Goal: Task Accomplishment & Management: Manage account settings

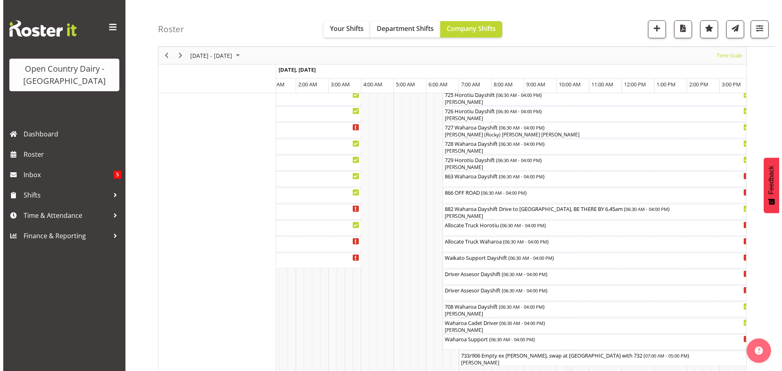
scroll to position [530, 0]
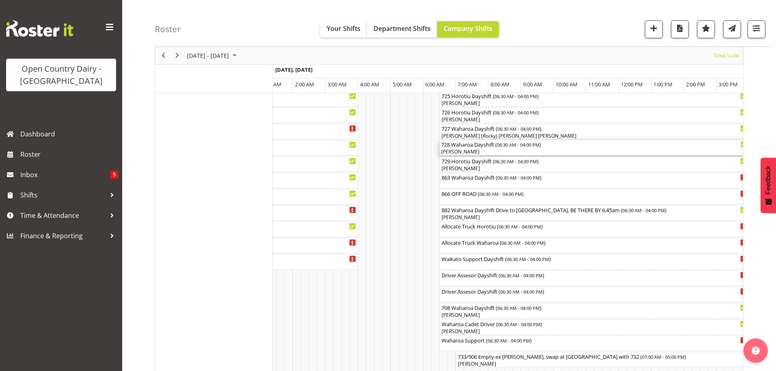
click at [497, 140] on div "728 Waharoa Dayshift ( 06:30 AM - 04:00 PM ) Wally Haumu" at bounding box center [595, 147] width 310 height 15
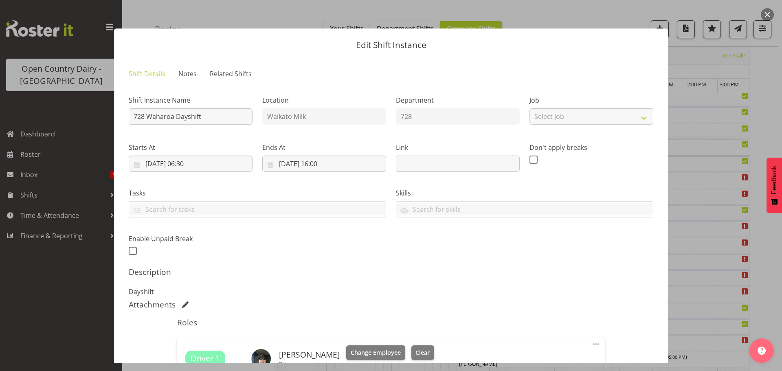
click at [762, 12] on button "button" at bounding box center [767, 14] width 13 height 13
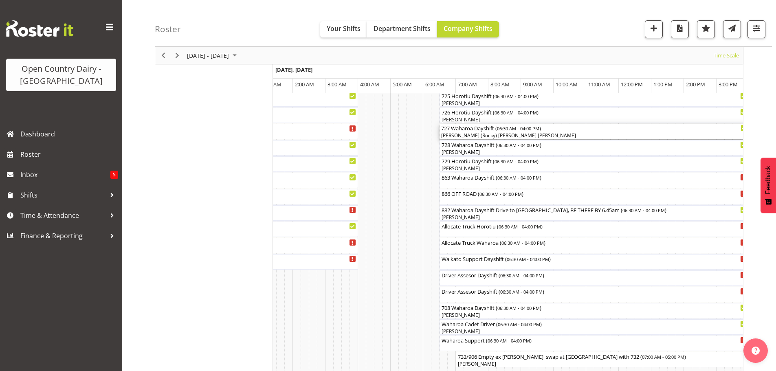
click at [464, 133] on div "[PERSON_NAME] (Rocky) [PERSON_NAME] [PERSON_NAME]" at bounding box center [594, 135] width 306 height 7
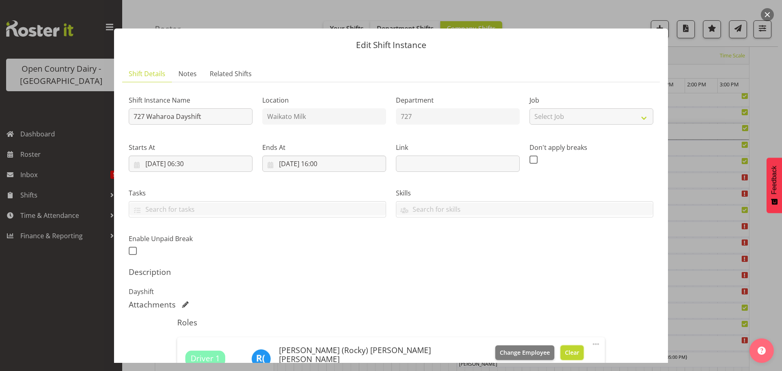
click at [561, 347] on button "Clear" at bounding box center [572, 353] width 23 height 15
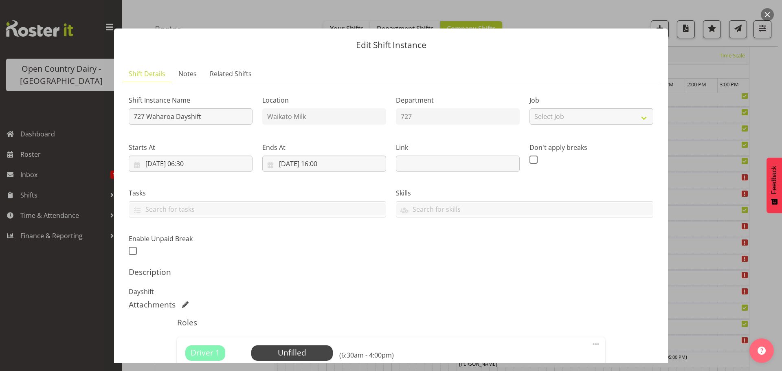
scroll to position [116, 0]
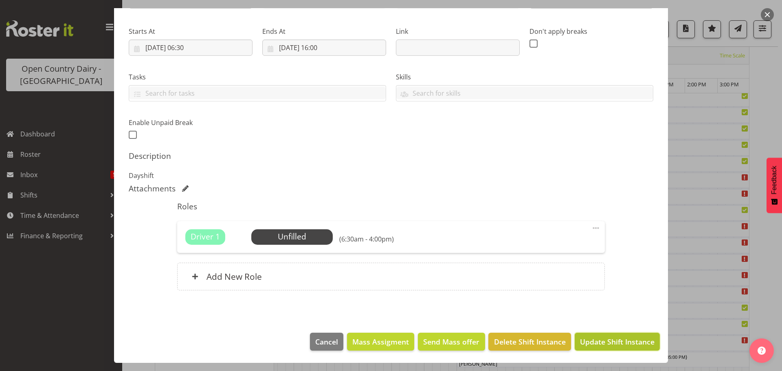
click at [582, 340] on span "Update Shift Instance" at bounding box center [617, 342] width 75 height 11
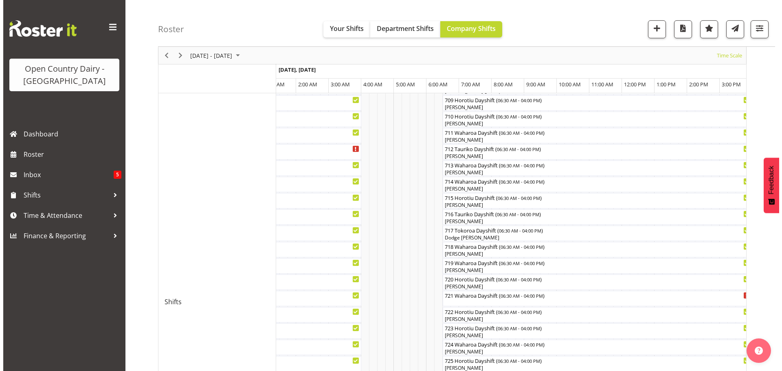
scroll to position [276, 0]
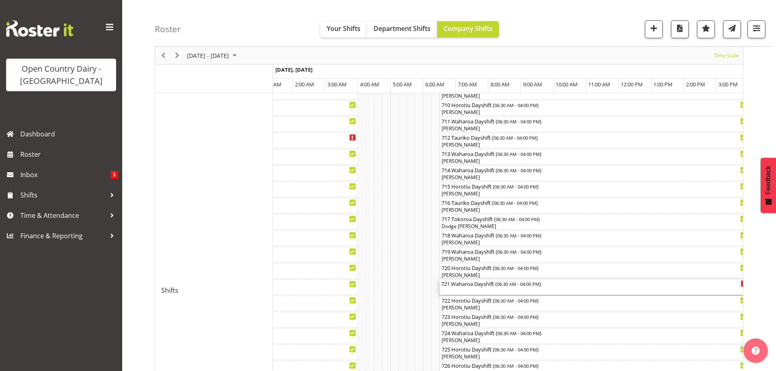
click at [461, 286] on div "721 Waharoa Dayshift ( 06:30 AM - 04:00 PM )" at bounding box center [594, 284] width 306 height 8
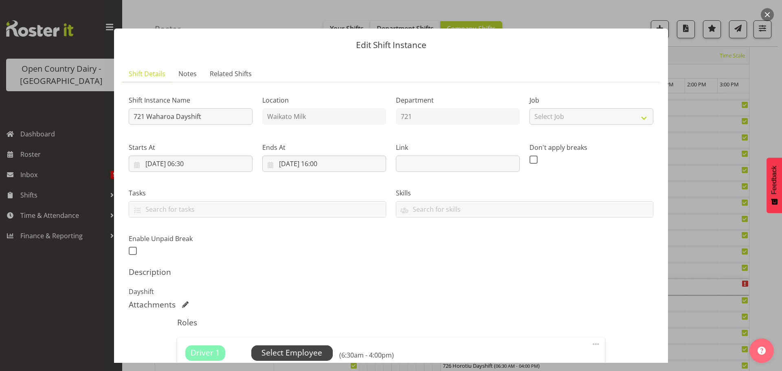
click at [291, 346] on span "Select Employee" at bounding box center [291, 353] width 81 height 15
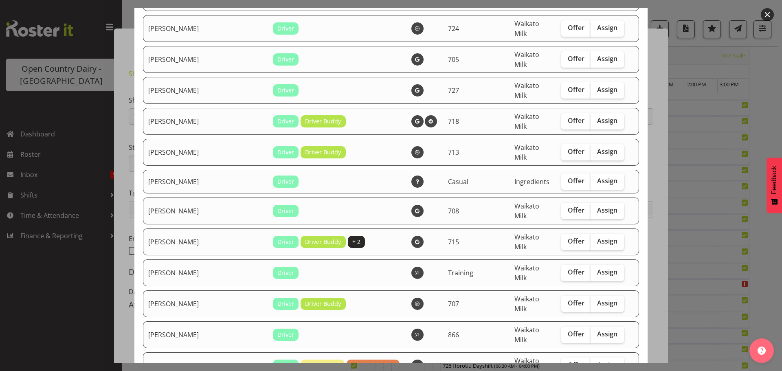
scroll to position [733, 0]
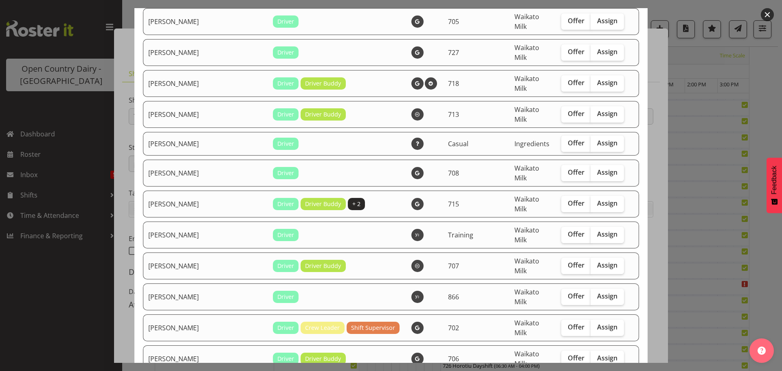
checkbox input "true"
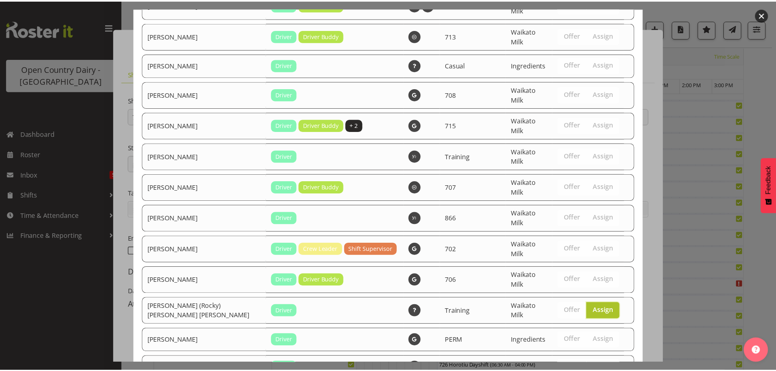
scroll to position [921, 0]
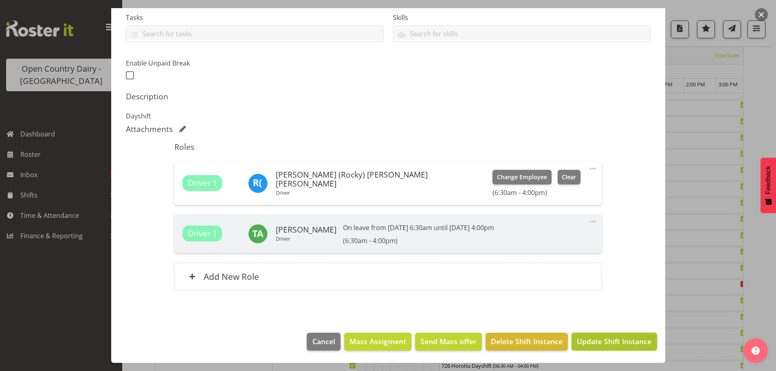
click at [593, 342] on span "Update Shift Instance" at bounding box center [614, 341] width 75 height 11
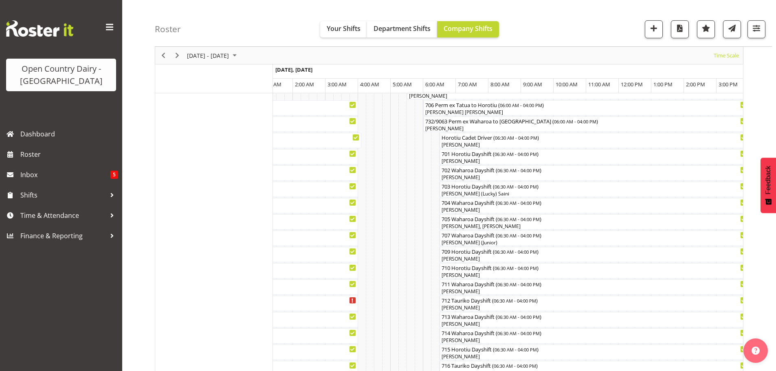
scroll to position [0, 0]
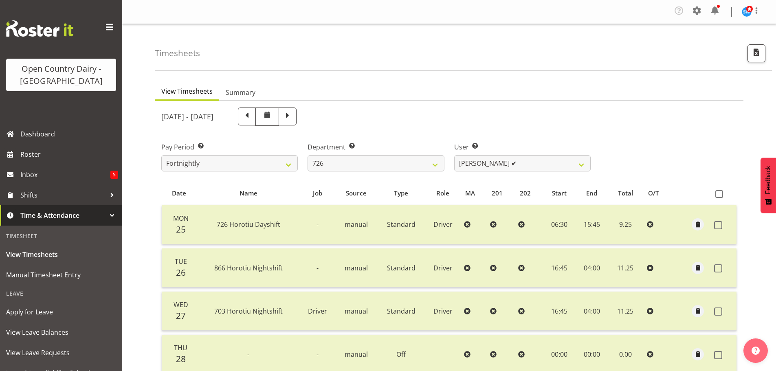
select select "808"
click at [370, 159] on select "701 702 703 704 705 706 707 708 709 710 711 712 713 714 715 716 717 718 719 720" at bounding box center [376, 163] width 137 height 16
click at [376, 163] on select "701 702 703 704 705 706 707 708 709 710 711 712 713 714 715 716 717 718 719 720" at bounding box center [376, 163] width 137 height 16
click at [504, 164] on select "[PERSON_NAME] ✔ [PERSON_NAME] ✔ [PERSON_NAME] ✔ [PERSON_NAME] ✔" at bounding box center [522, 163] width 137 height 16
select select "9904"
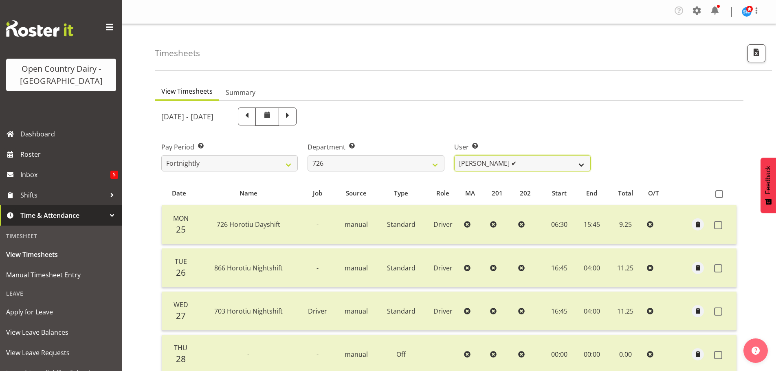
click at [454, 155] on select "[PERSON_NAME] ✔ [PERSON_NAME] ✔ [PERSON_NAME] ✔ [PERSON_NAME] ✔" at bounding box center [522, 163] width 137 height 16
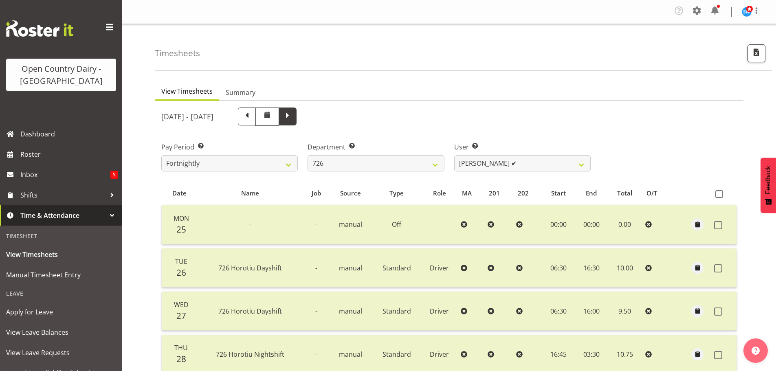
click at [293, 118] on span at bounding box center [287, 115] width 11 height 11
select select
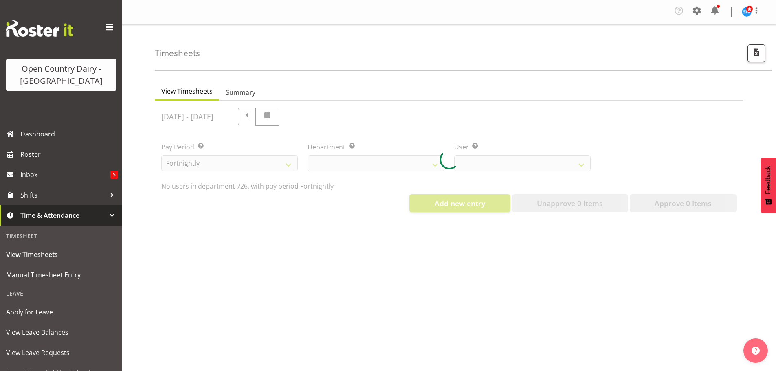
select select "808"
select select "9904"
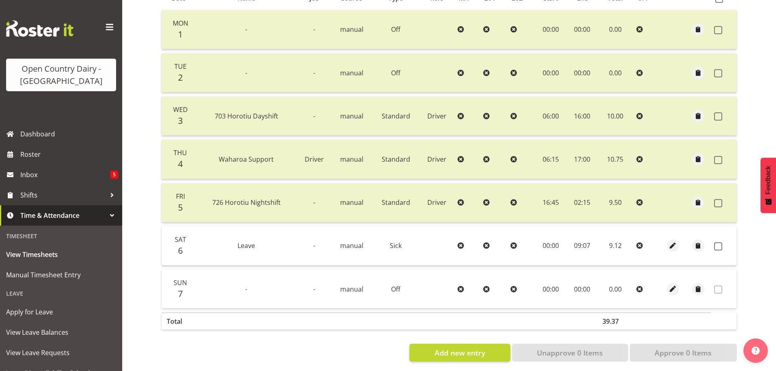
scroll to position [204, 0]
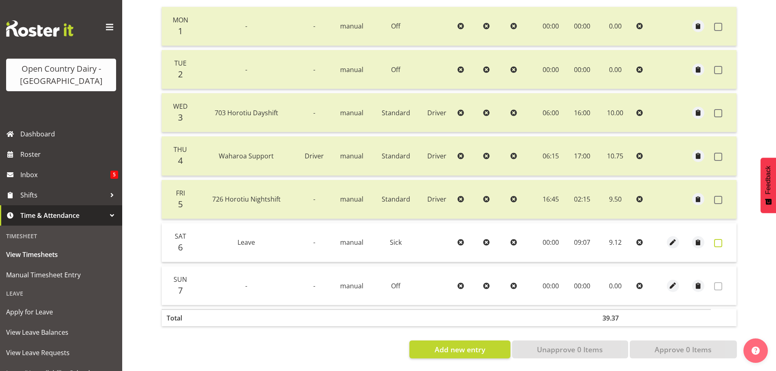
click at [718, 239] on span at bounding box center [718, 243] width 8 height 8
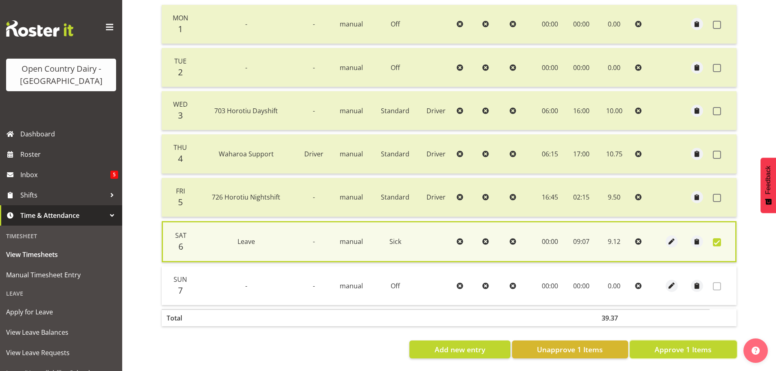
drag, startPoint x: 699, startPoint y: 343, endPoint x: 694, endPoint y: 335, distance: 9.0
click at [698, 344] on span "Approve 1 Items" at bounding box center [683, 349] width 57 height 11
checkbox input "false"
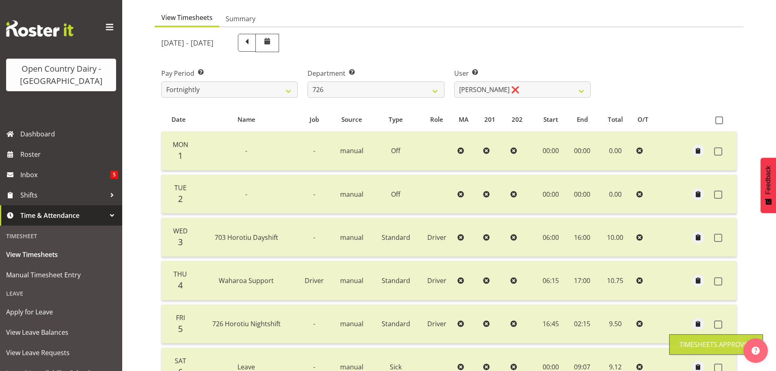
scroll to position [0, 0]
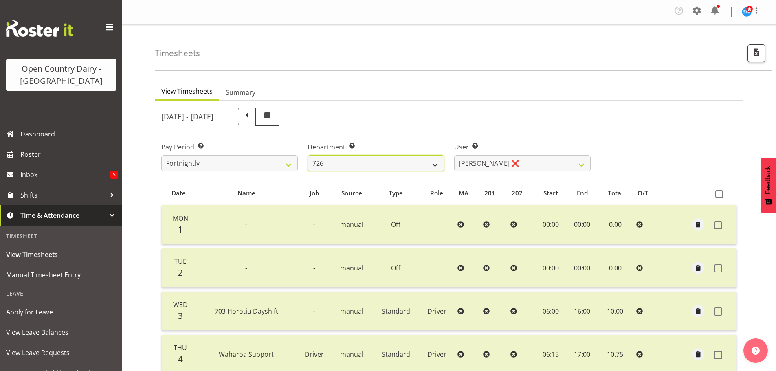
drag, startPoint x: 432, startPoint y: 162, endPoint x: 423, endPoint y: 171, distance: 13.3
click at [432, 162] on select "701 702 703 704 705 706 707 708 709 710 711 712 713 714 715 716 717 718 719 720" at bounding box center [376, 163] width 137 height 16
select select "805"
click at [308, 155] on select "701 702 703 704 705 706 707 708 709 710 711 712 713 714 715 716 717 718 719 720" at bounding box center [376, 163] width 137 height 16
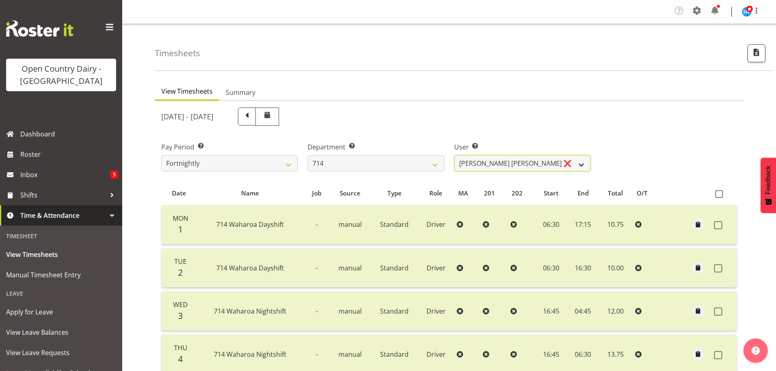
click at [537, 162] on select "[PERSON_NAME] [PERSON_NAME] ❌ [PERSON_NAME] ❌ [PERSON_NAME] ❌ [PERSON_NAME] Gae…" at bounding box center [522, 163] width 137 height 16
select select "10323"
click at [454, 155] on select "[PERSON_NAME] [PERSON_NAME] ❌ [PERSON_NAME] ❌ [PERSON_NAME] ❌ [PERSON_NAME] Gae…" at bounding box center [522, 163] width 137 height 16
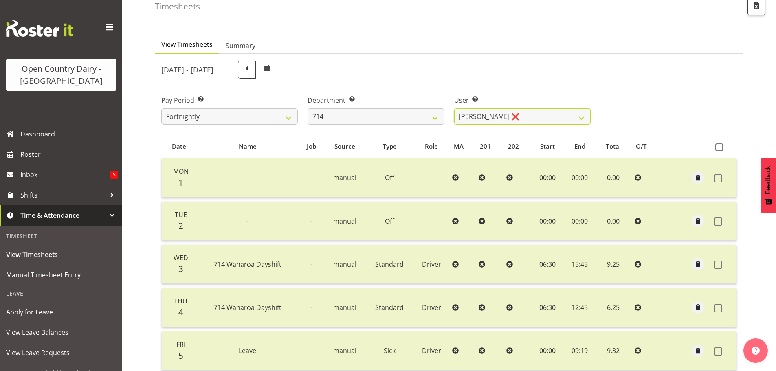
scroll to position [163, 0]
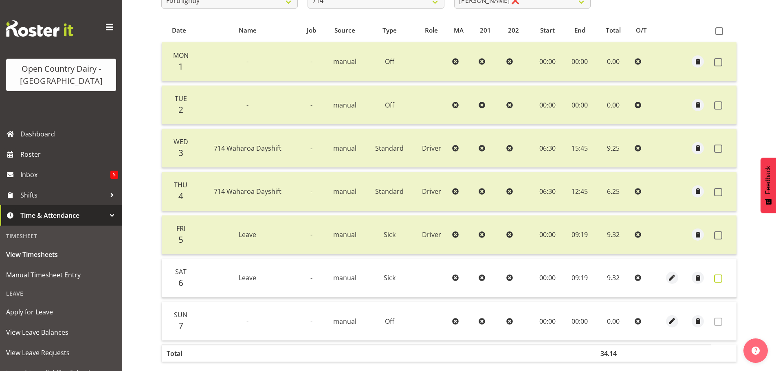
click at [718, 277] on span at bounding box center [718, 279] width 8 height 8
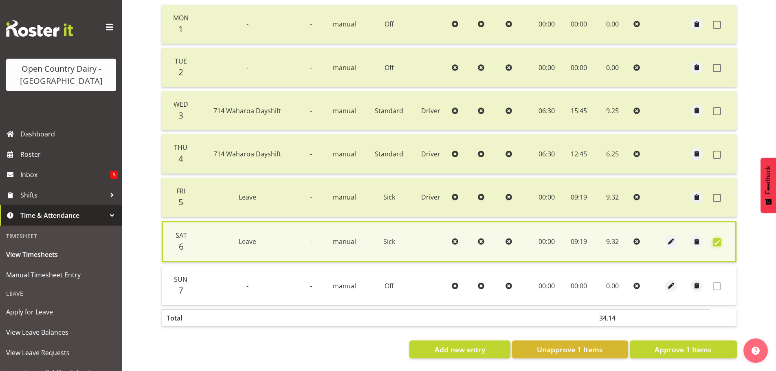
scroll to position [207, 0]
click at [696, 344] on span "Approve 1 Items" at bounding box center [683, 349] width 57 height 11
checkbox input "false"
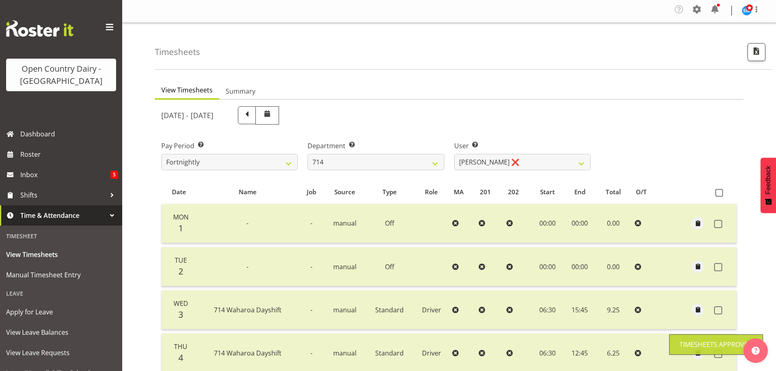
scroll to position [0, 0]
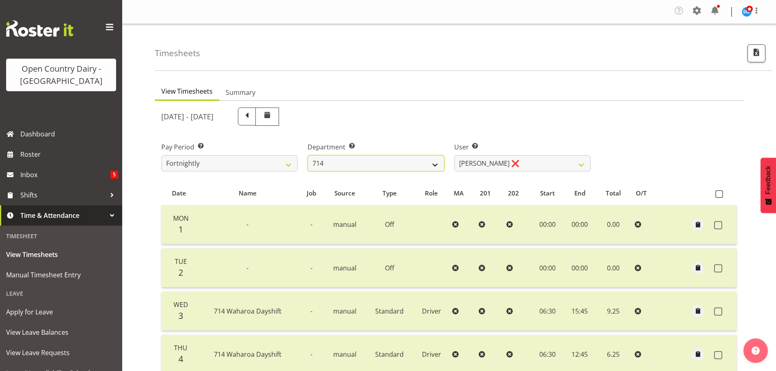
click at [427, 161] on select "701 702 703 704 705 706 707 708 709 710 711 712 713 714 715 716 717 718 719 720" at bounding box center [376, 163] width 137 height 16
select select "875"
click at [308, 155] on select "701 702 703 704 705 706 707 708 709 710 711 712 713 714 715 716 717 718 719 720" at bounding box center [376, 163] width 137 height 16
select select "10971"
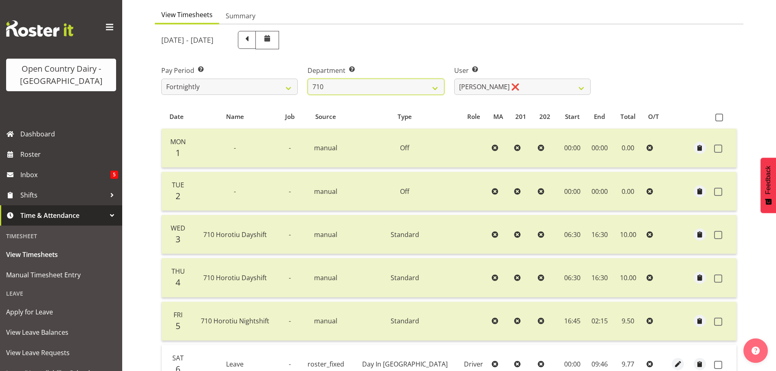
scroll to position [204, 0]
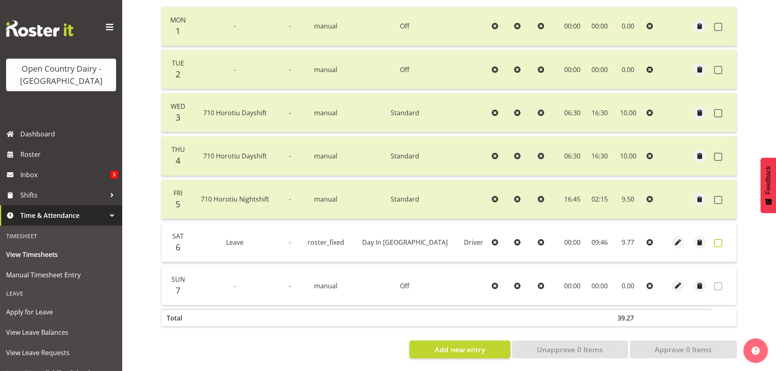
click at [716, 240] on span at bounding box center [718, 243] width 8 height 8
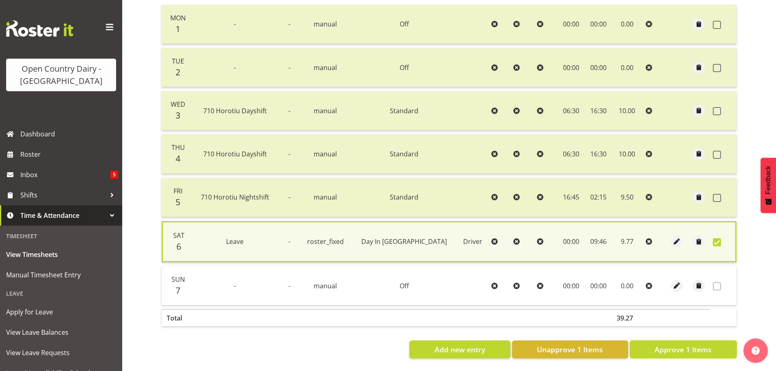
drag, startPoint x: 702, startPoint y: 341, endPoint x: 697, endPoint y: 336, distance: 6.9
click at [701, 344] on span "Approve 1 Items" at bounding box center [683, 349] width 57 height 11
checkbox input "false"
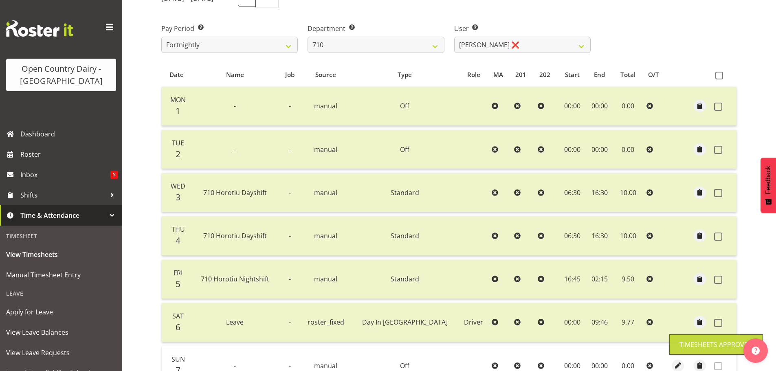
scroll to position [122, 0]
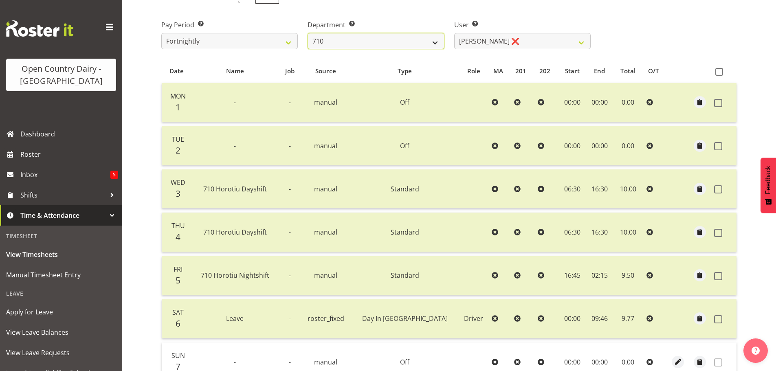
click at [415, 39] on select "701 702 703 704 705 706 707 708 709 710 711 712 713 714 715 716 717 718 719 720" at bounding box center [376, 41] width 137 height 16
select select "732"
click at [308, 33] on select "701 702 703 704 705 706 707 708 709 710 711 712 713 714 715 716 717 718 719 720" at bounding box center [376, 41] width 137 height 16
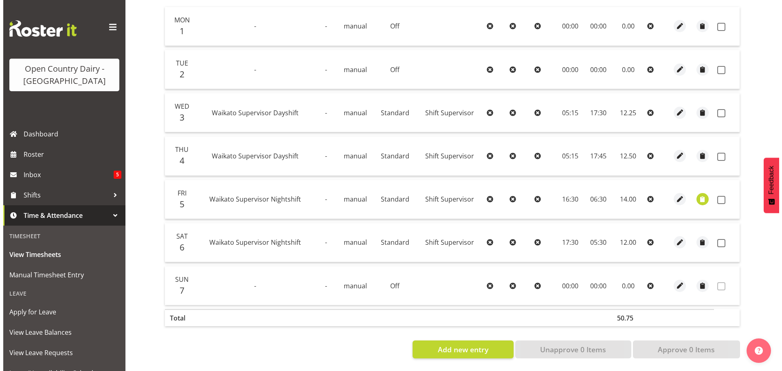
scroll to position [205, 0]
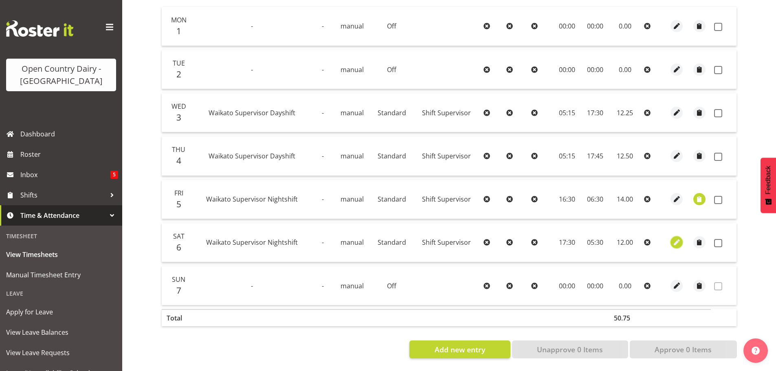
click at [676, 238] on span "button" at bounding box center [676, 242] width 9 height 9
select select "Standard"
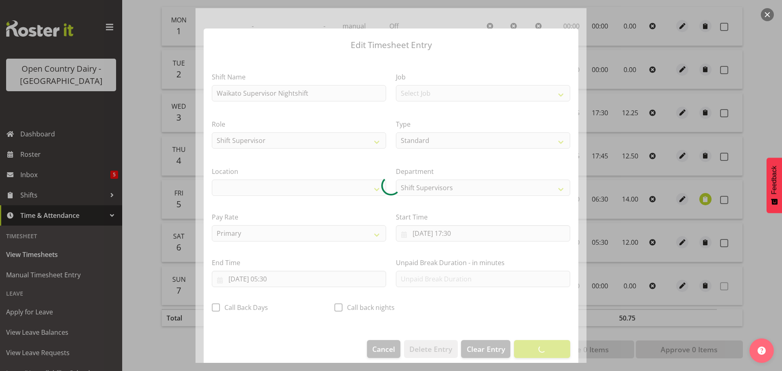
select select "1054"
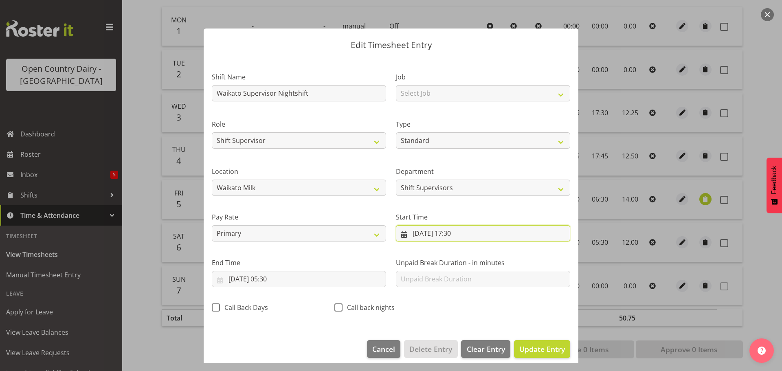
click at [448, 227] on input "[DATE] 17:30" at bounding box center [483, 233] width 174 height 16
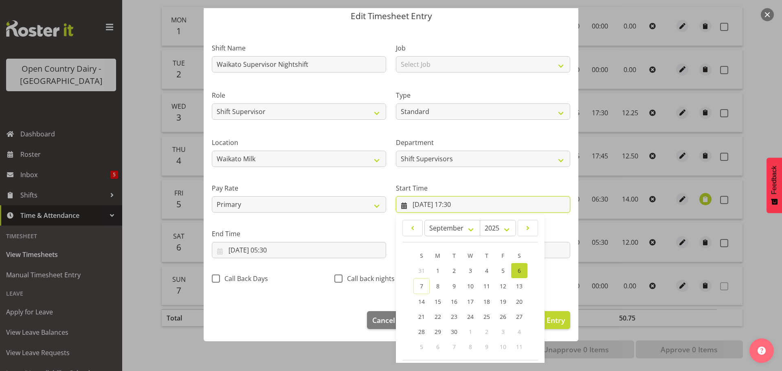
scroll to position [65, 0]
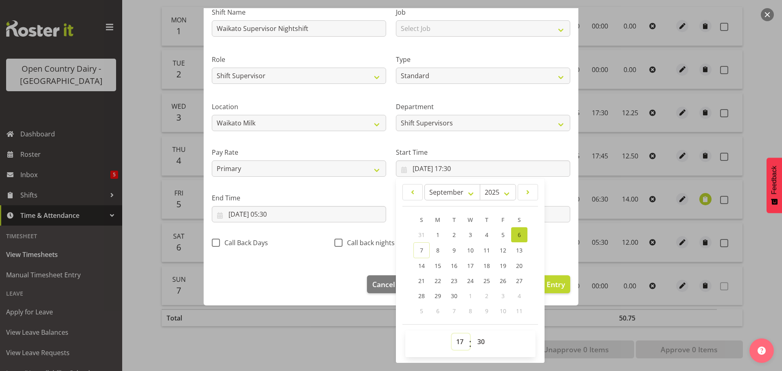
click at [458, 341] on select "00 01 02 03 04 05 06 07 08 09 10 11 12 13 14 15 16 17 18 19 20 21 22 23" at bounding box center [461, 342] width 18 height 16
select select "16"
click at [452, 334] on select "00 01 02 03 04 05 06 07 08 09 10 11 12 13 14 15 16 17 18 19 20 21 22 23" at bounding box center [461, 342] width 18 height 16
type input "[DATE] 16:30"
click at [284, 214] on input "[DATE] 05:30" at bounding box center [299, 214] width 174 height 16
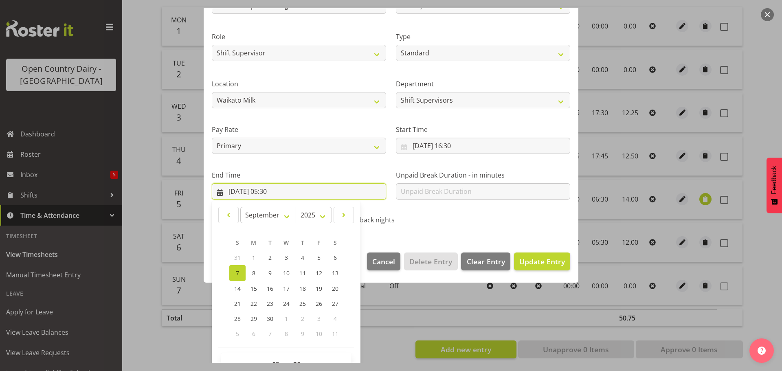
scroll to position [110, 0]
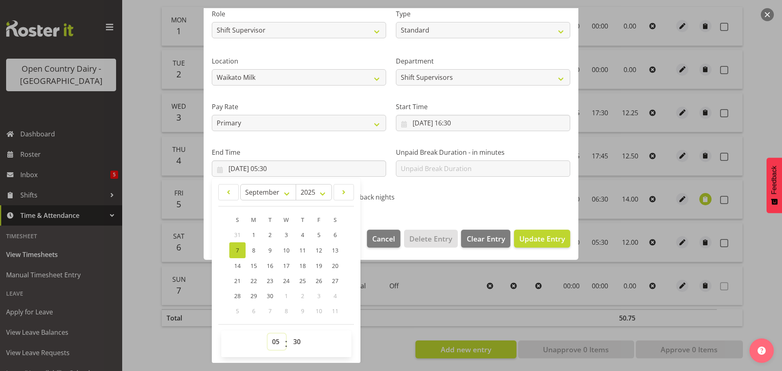
click at [272, 339] on select "00 01 02 03 04 05 06 07 08 09 10 11 12 13 14 15 16 17 18 19 20 21 22 23" at bounding box center [277, 342] width 18 height 16
select select "6"
click at [268, 334] on select "00 01 02 03 04 05 06 07 08 09 10 11 12 13 14 15 16 17 18 19 20 21 22 23" at bounding box center [277, 342] width 18 height 16
type input "[DATE] 06:30"
click at [535, 238] on span "Update Entry" at bounding box center [543, 239] width 46 height 10
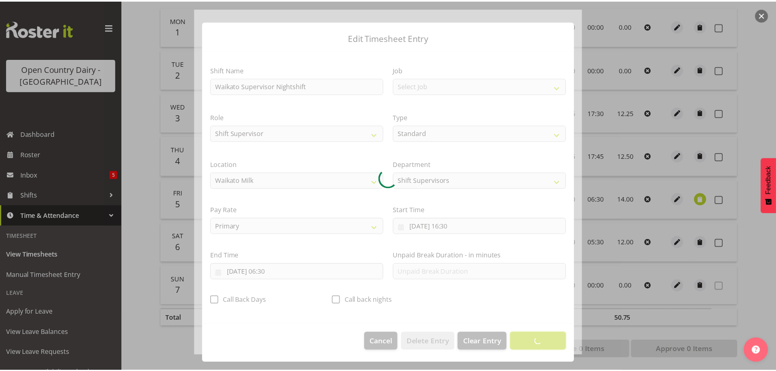
scroll to position [7, 0]
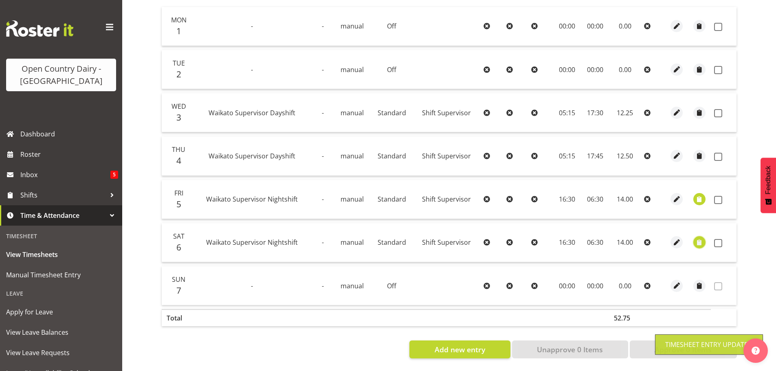
click at [701, 238] on span "button" at bounding box center [699, 242] width 9 height 9
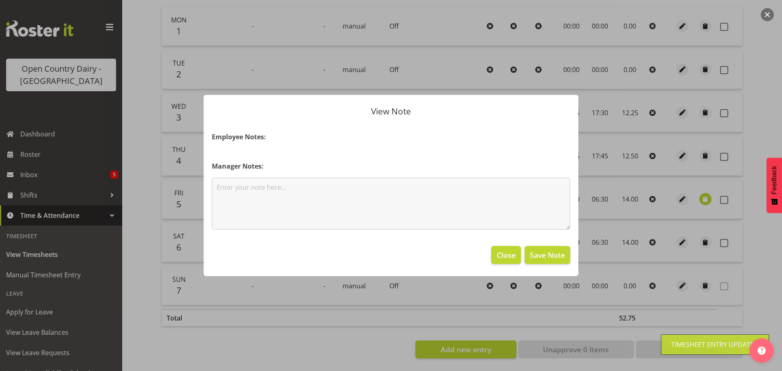
click at [312, 170] on h4 "Manager Notes:" at bounding box center [391, 166] width 359 height 10
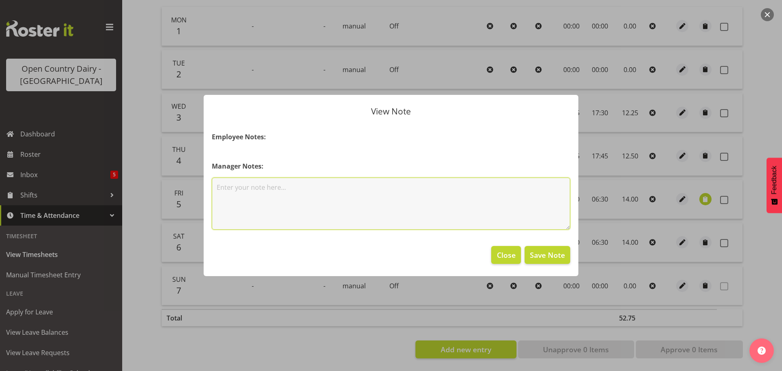
click at [298, 189] on textarea at bounding box center [391, 204] width 359 height 52
type textarea "130kms to claim"
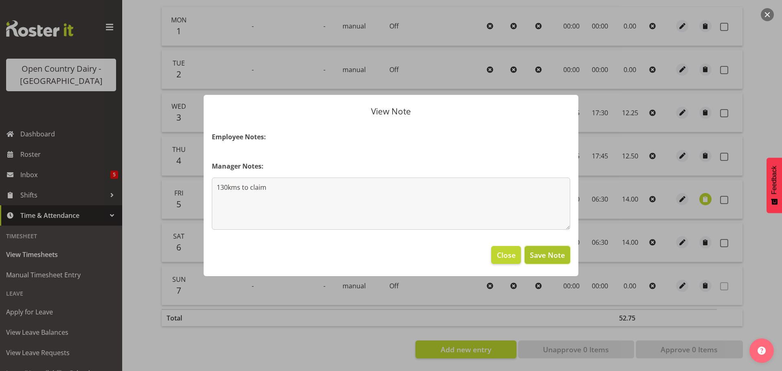
click at [553, 257] on span "Save Note" at bounding box center [547, 255] width 35 height 11
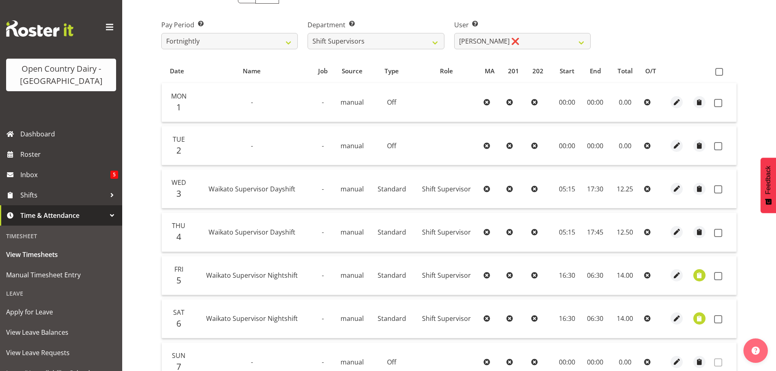
scroll to position [0, 0]
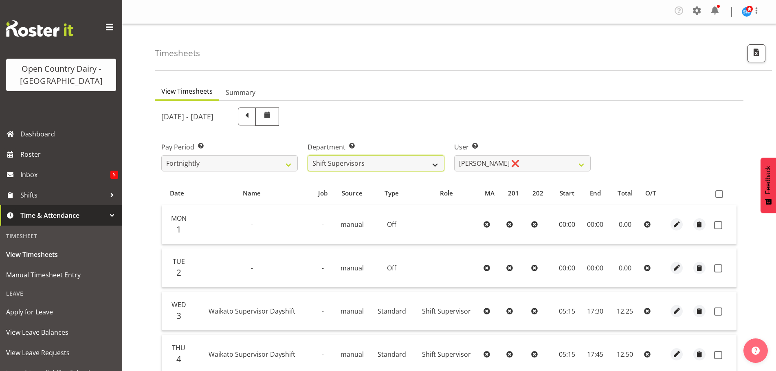
click at [371, 161] on select "701 702 703 704 705 706 707 708 709 710 711 712 713 714 715 716 717 718 719 720" at bounding box center [376, 163] width 137 height 16
select select "763"
click at [308, 155] on select "701 702 703 704 705 706 707 708 709 710 711 712 713 714 715 716 717 718 719 720" at bounding box center [376, 163] width 137 height 16
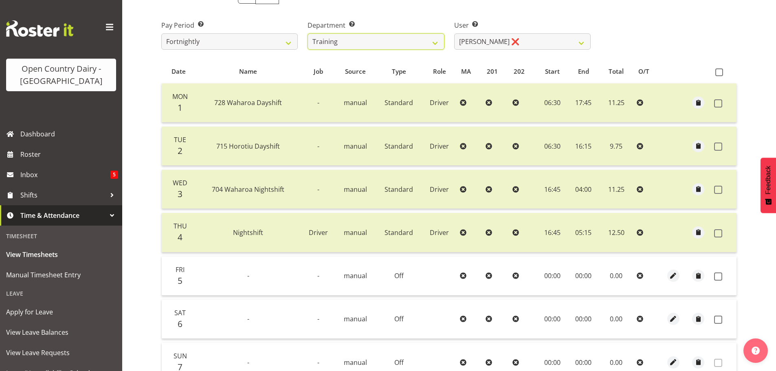
scroll to position [122, 0]
click at [501, 44] on select "[PERSON_NAME] ❌ [PERSON_NAME] ❌ [PERSON_NAME] ❌ [PERSON_NAME] ❌ [PERSON_NAME] ❌…" at bounding box center [522, 41] width 137 height 16
select select "11175"
click at [454, 33] on select "[PERSON_NAME] ❌ [PERSON_NAME] ❌ [PERSON_NAME] ❌ [PERSON_NAME] ❌ [PERSON_NAME] ❌…" at bounding box center [522, 41] width 137 height 16
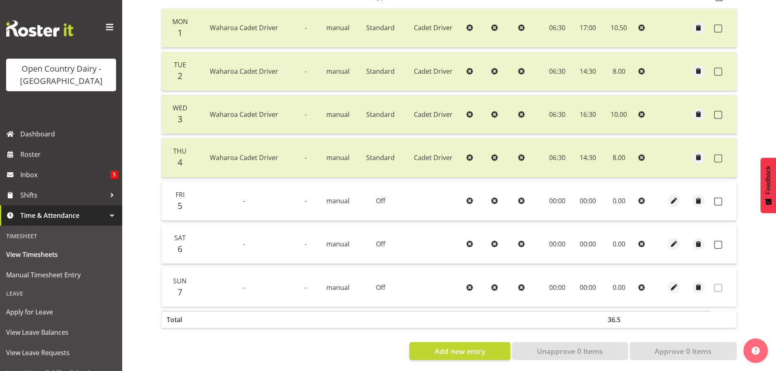
scroll to position [205, 0]
click at [715, 196] on span at bounding box center [718, 200] width 8 height 8
checkbox input "true"
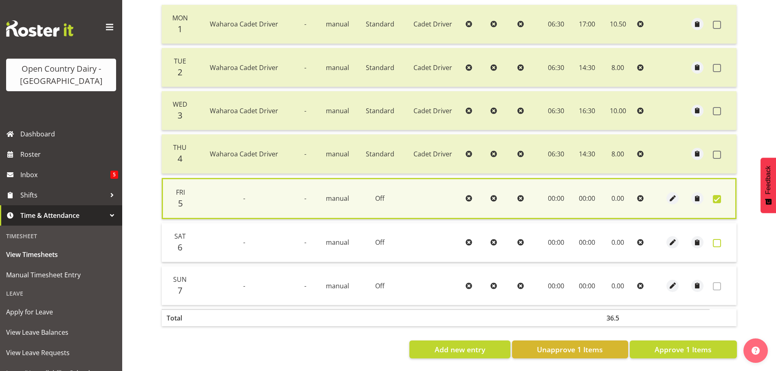
click at [715, 241] on span at bounding box center [717, 243] width 8 height 8
checkbox input "true"
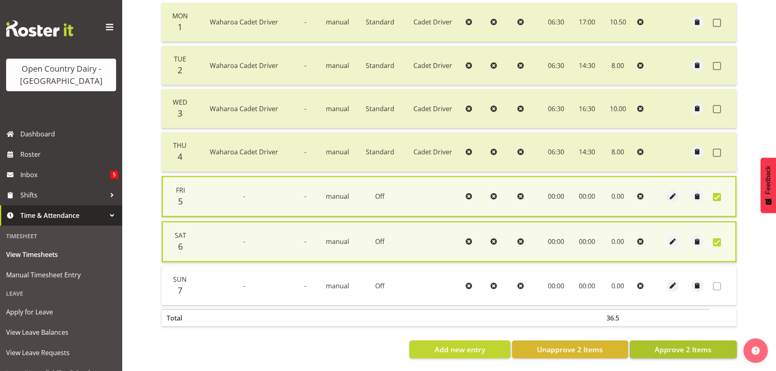
drag, startPoint x: 702, startPoint y: 359, endPoint x: 699, endPoint y: 356, distance: 4.3
click at [701, 359] on section "[DATE] - [DATE] Pay Period Select which pay period you would like to view. Fort…" at bounding box center [449, 132] width 589 height 467
click at [698, 354] on button "Approve 2 Items" at bounding box center [683, 350] width 107 height 18
checkbox input "false"
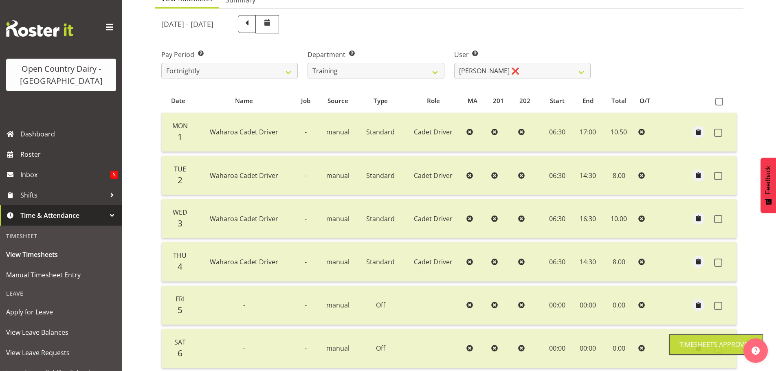
scroll to position [82, 0]
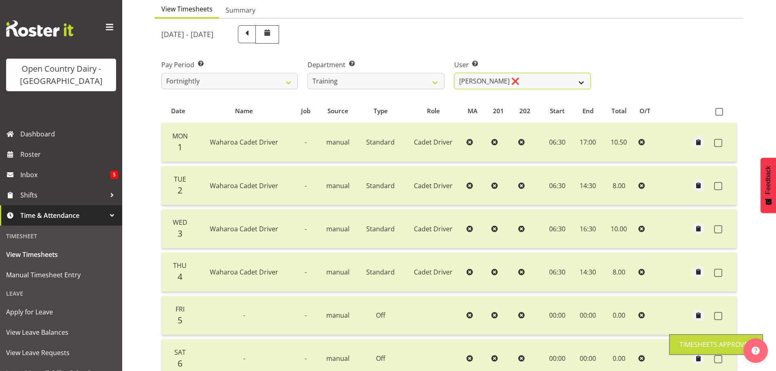
click at [479, 81] on select "[PERSON_NAME] ❌ [PERSON_NAME] ❌ [PERSON_NAME] ❌ [PERSON_NAME] ❌ [PERSON_NAME] ❌…" at bounding box center [522, 81] width 137 height 16
select select "11256"
click at [454, 73] on select "[PERSON_NAME] ❌ [PERSON_NAME] ❌ [PERSON_NAME] ❌ [PERSON_NAME] ❌ [PERSON_NAME] ❌…" at bounding box center [522, 81] width 137 height 16
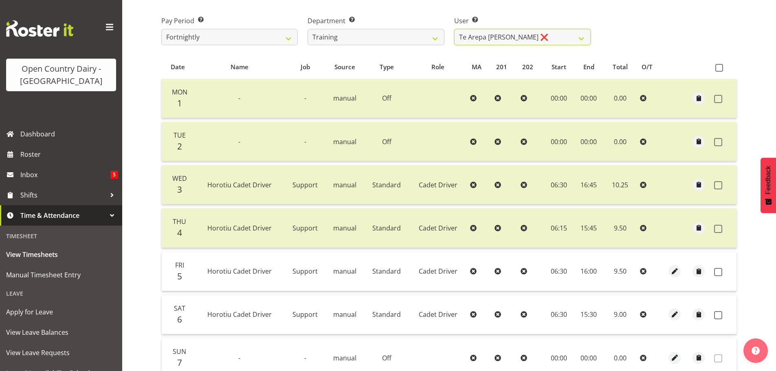
scroll to position [205, 0]
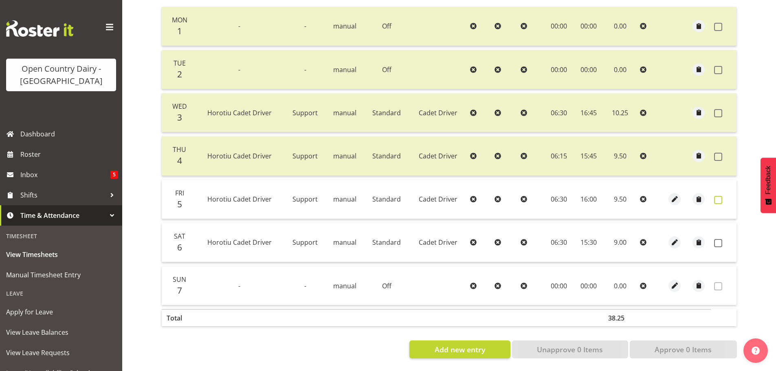
click at [716, 196] on span at bounding box center [718, 200] width 8 height 8
checkbox input "true"
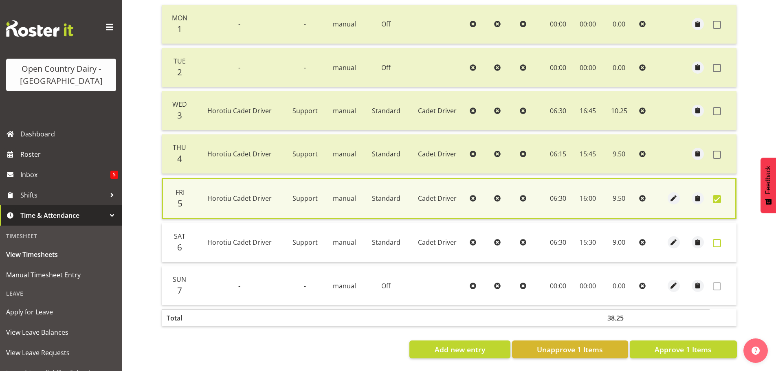
click at [719, 239] on span at bounding box center [717, 243] width 8 height 8
checkbox input "true"
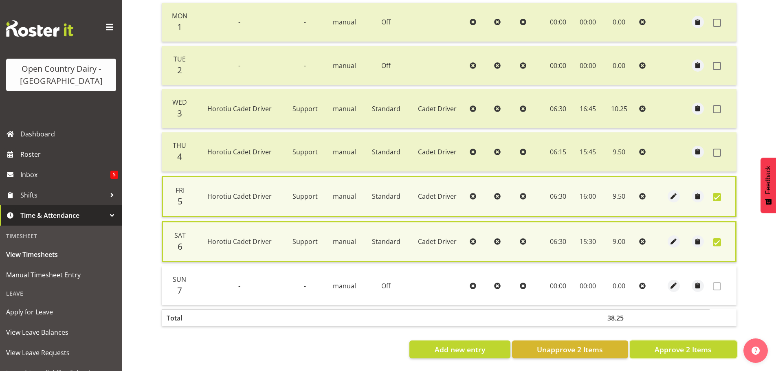
drag, startPoint x: 714, startPoint y: 348, endPoint x: 698, endPoint y: 335, distance: 21.1
click at [707, 343] on button "Approve 2 Items" at bounding box center [683, 350] width 107 height 18
checkbox input "false"
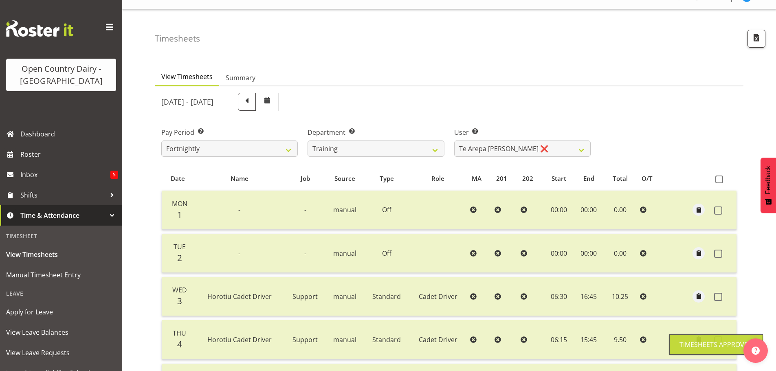
scroll to position [0, 0]
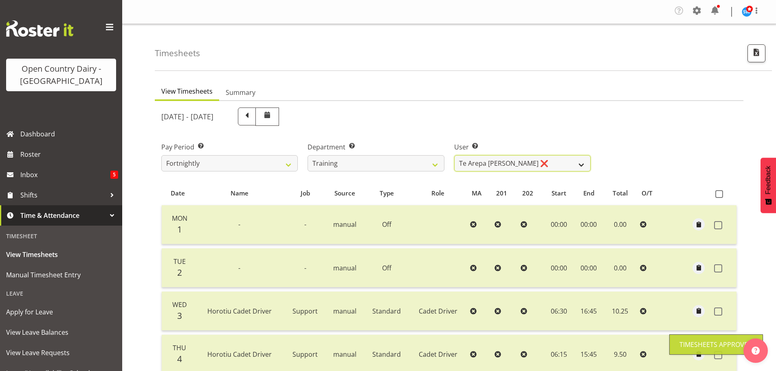
click at [500, 165] on select "[PERSON_NAME] ❌ [PERSON_NAME] ❌ [PERSON_NAME] ❌ [PERSON_NAME] ❌ [PERSON_NAME] ❌…" at bounding box center [522, 163] width 137 height 16
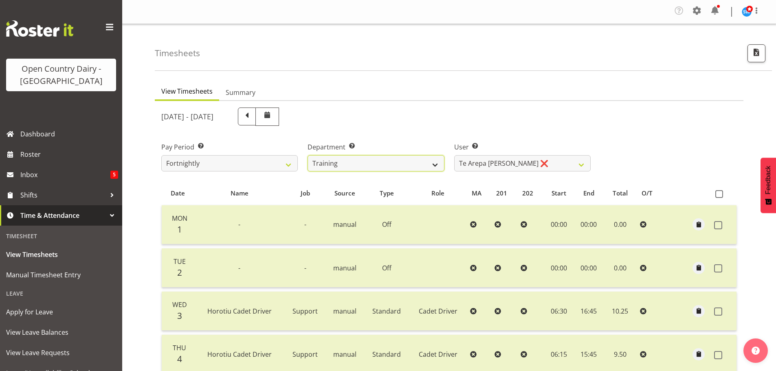
click at [415, 164] on select "701 702 703 704 705 706 707 708 709 710 711 712 713 714 715 716 717 718 719 720" at bounding box center [376, 163] width 137 height 16
select select "802"
click at [308, 155] on select "701 702 703 704 705 706 707 708 709 710 711 712 713 714 715 716 717 718 719 720" at bounding box center [376, 163] width 137 height 16
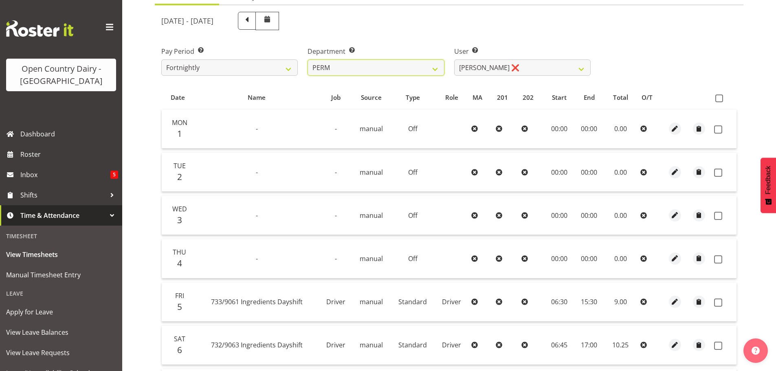
scroll to position [81, 0]
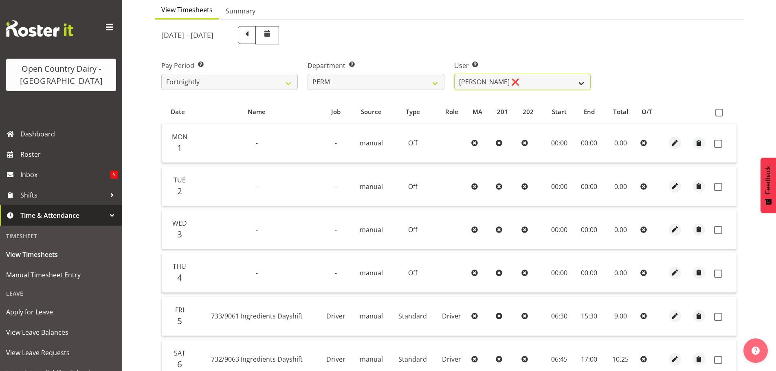
click at [501, 83] on select "[PERSON_NAME] ❌ [PERSON_NAME] ❌ [PERSON_NAME] ❌ [PERSON_NAME] ❌ [PERSON_NAME] ❌…" at bounding box center [522, 82] width 137 height 16
select select "8188"
click at [454, 74] on select "[PERSON_NAME] ❌ [PERSON_NAME] ❌ [PERSON_NAME] ❌ [PERSON_NAME] ❌ [PERSON_NAME] ❌…" at bounding box center [522, 82] width 137 height 16
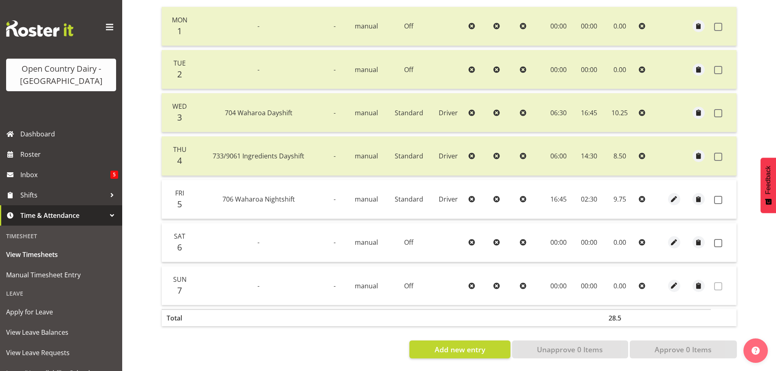
scroll to position [205, 0]
click at [717, 196] on span at bounding box center [718, 200] width 8 height 8
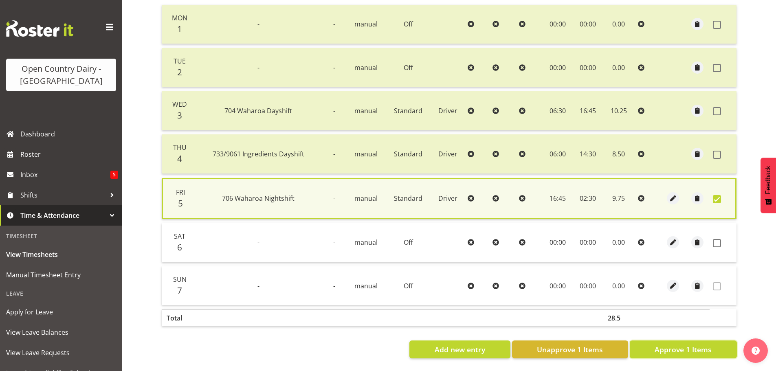
click at [701, 344] on span "Approve 1 Items" at bounding box center [683, 349] width 57 height 11
checkbox input "false"
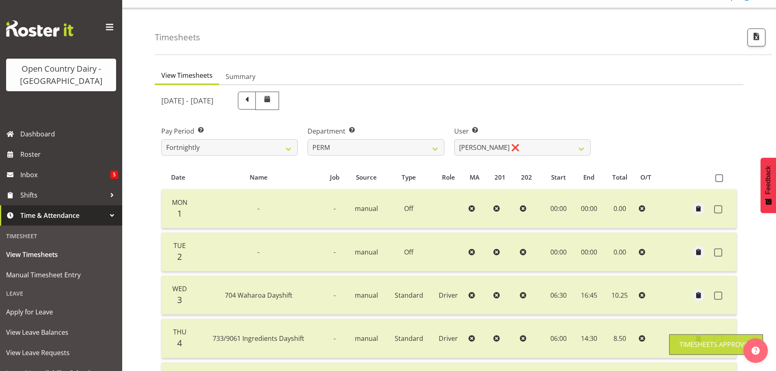
scroll to position [1, 0]
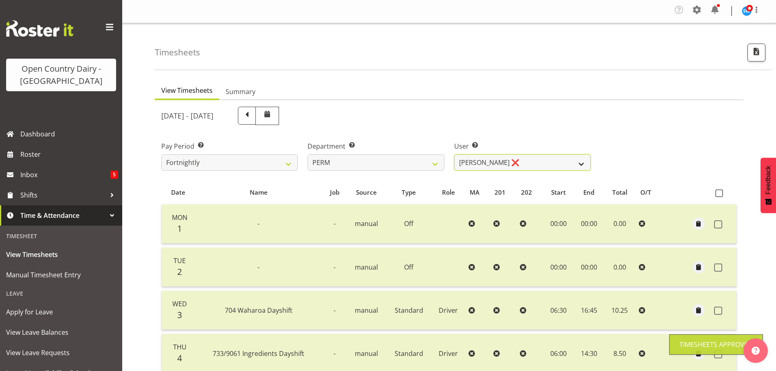
click at [503, 162] on select "[PERSON_NAME] ❌ [PERSON_NAME] ❌ [PERSON_NAME] ❌ [PERSON_NAME] ❌ [PERSON_NAME] ❌…" at bounding box center [522, 162] width 137 height 16
select select "8233"
click at [454, 154] on select "[PERSON_NAME] ❌ [PERSON_NAME] ❌ [PERSON_NAME] ❌ [PERSON_NAME] ❌ [PERSON_NAME] ❌…" at bounding box center [522, 162] width 137 height 16
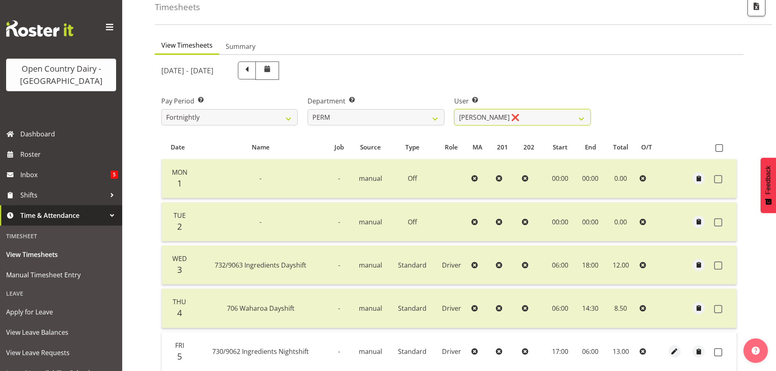
scroll to position [161, 0]
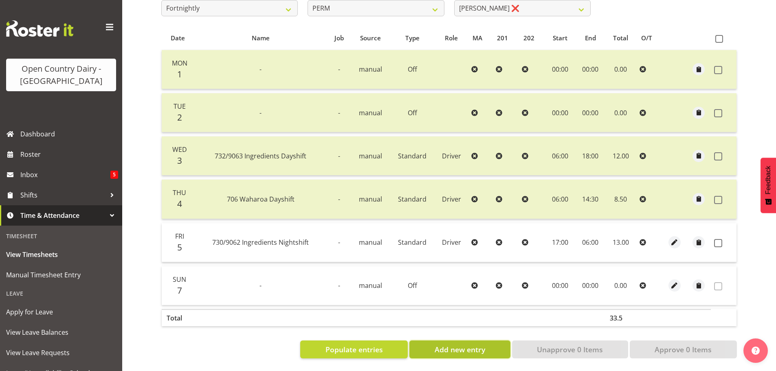
click at [452, 344] on span "Add new entry" at bounding box center [460, 349] width 51 height 11
select select
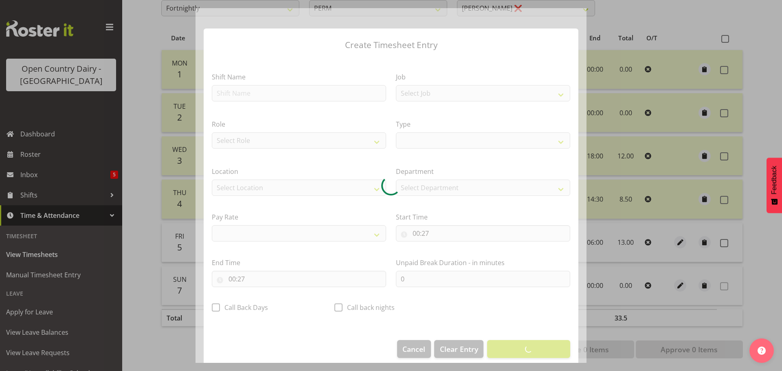
select select
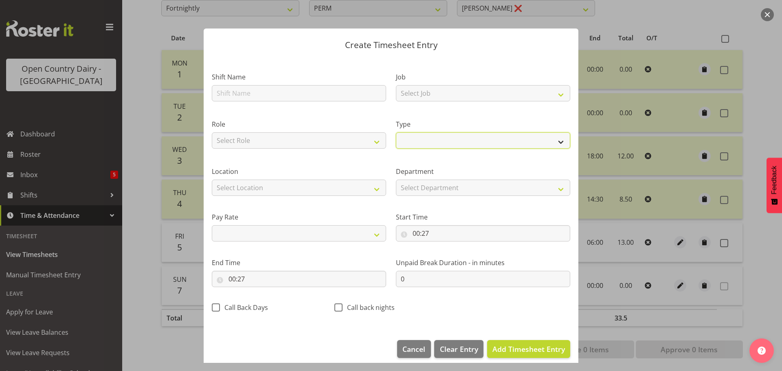
click at [467, 144] on select "Off Standard Public Holiday Public Holiday (Worked) Day In Lieu Annual Leave Si…" at bounding box center [483, 140] width 174 height 16
select select "Standard"
click at [396, 132] on select "Off Standard Public Holiday Public Holiday (Worked) Day In Lieu Annual Leave Si…" at bounding box center [483, 140] width 174 height 16
select select
click at [420, 345] on span "Cancel" at bounding box center [414, 349] width 23 height 11
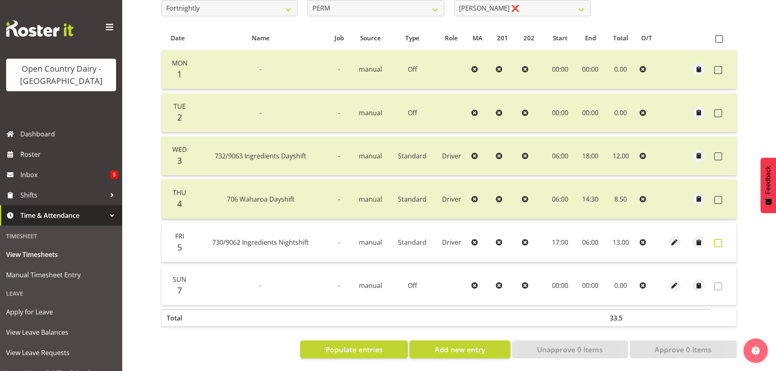
click at [716, 239] on span at bounding box center [718, 243] width 8 height 8
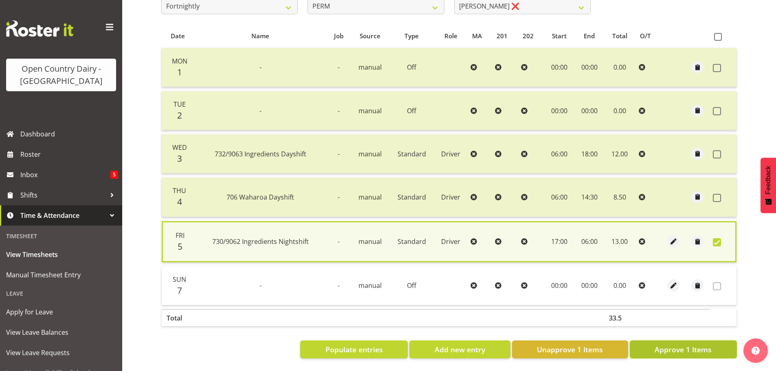
click at [657, 349] on span "Approve 1 Items" at bounding box center [683, 349] width 57 height 11
checkbox input "false"
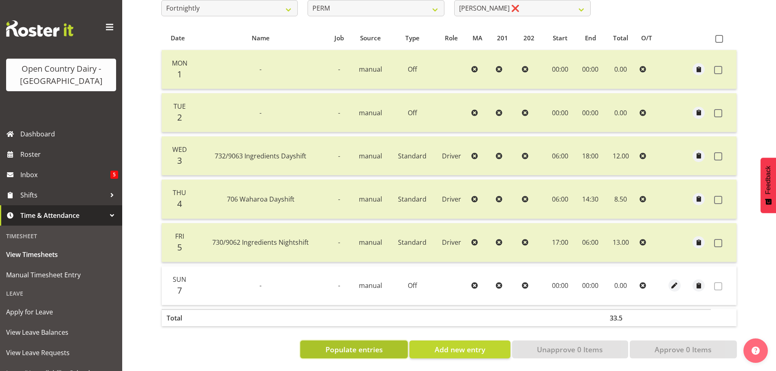
click at [370, 345] on span "Populate entries" at bounding box center [354, 349] width 57 height 11
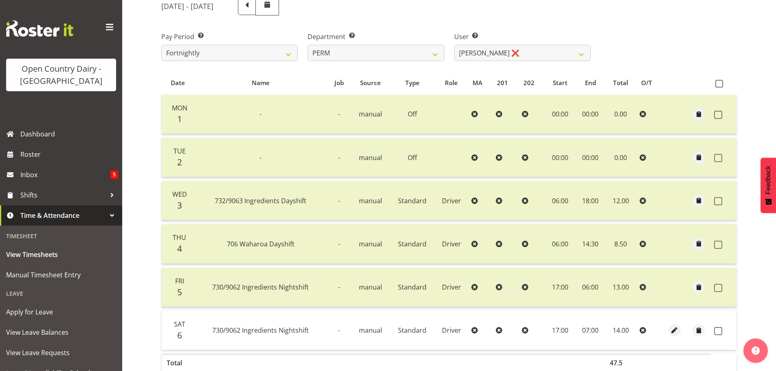
scroll to position [0, 0]
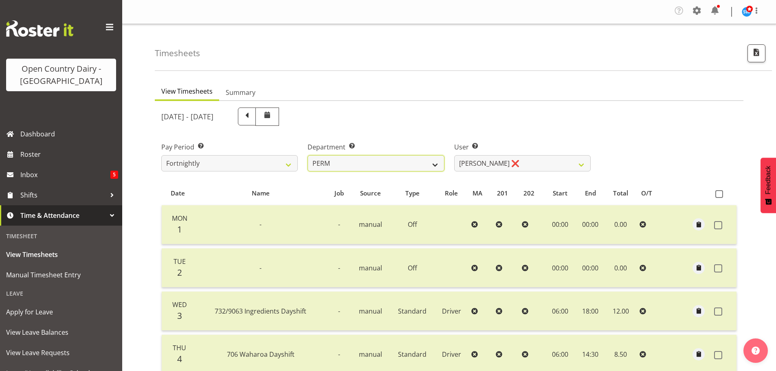
click at [416, 165] on select "701 702 703 704 705 706 707 708 709 710 711 712 713 714 715 716 717 718 719 720" at bounding box center [376, 163] width 137 height 16
select select "817"
click at [308, 155] on select "701 702 703 704 705 706 707 708 709 710 711 712 713 714 715 716 717 718 719 720" at bounding box center [376, 163] width 137 height 16
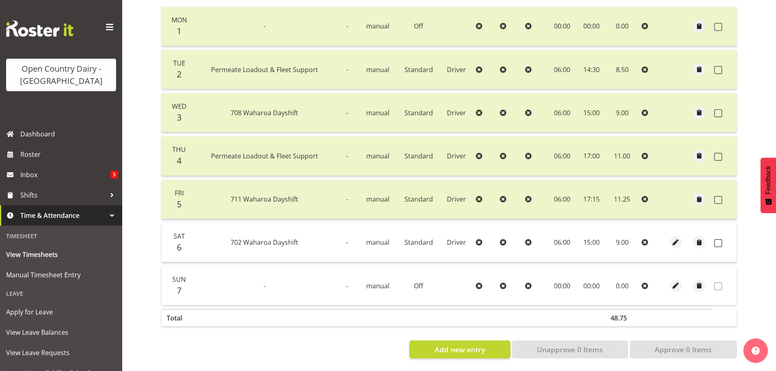
scroll to position [205, 0]
click at [719, 239] on span at bounding box center [718, 243] width 8 height 8
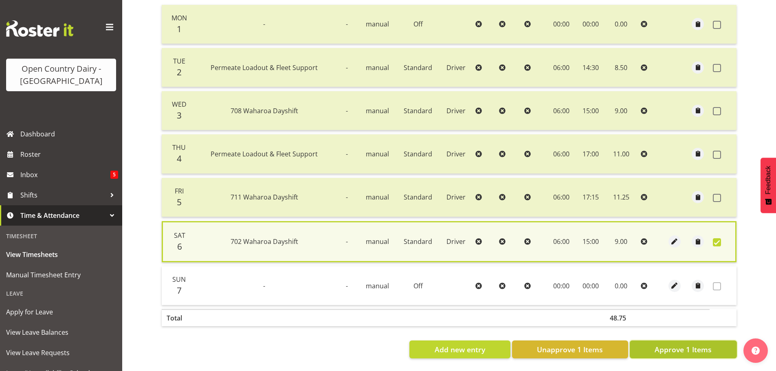
click at [682, 344] on span "Approve 1 Items" at bounding box center [683, 349] width 57 height 11
checkbox input "false"
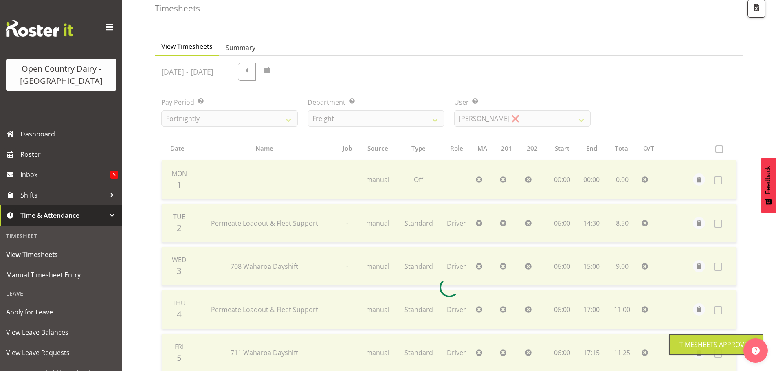
scroll to position [42, 0]
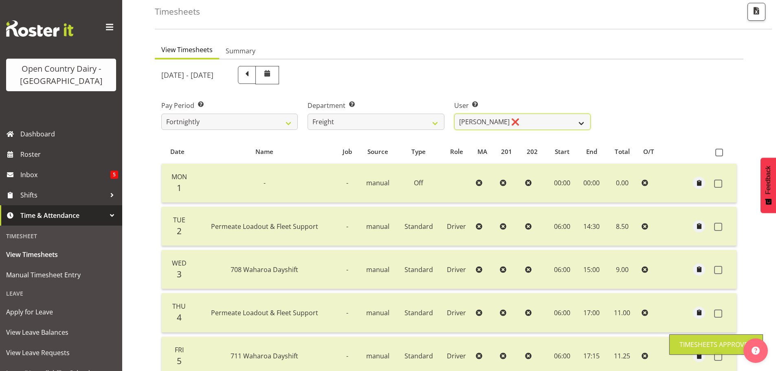
click at [476, 123] on select "[PERSON_NAME] ❌ [PERSON_NAME] ❌" at bounding box center [522, 122] width 137 height 16
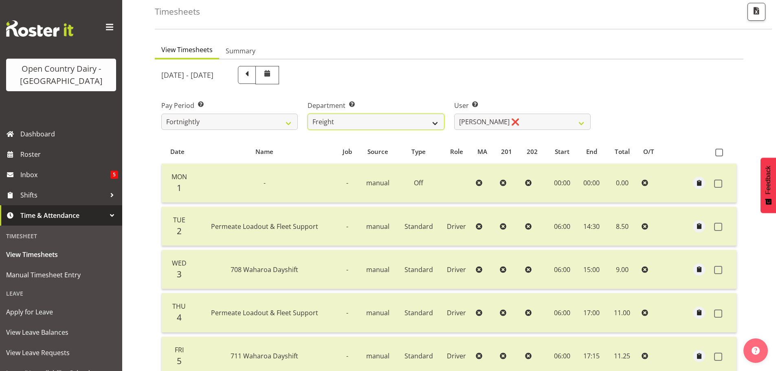
click at [407, 122] on select "701 702 703 704 705 706 707 708 709 710 711 712 713 714 715 716 717 718 719 720" at bounding box center [376, 122] width 137 height 16
click at [308, 114] on select "701 702 703 704 705 706 707 708 709 710 711 712 713 714 715 716 717 718 719 720" at bounding box center [376, 122] width 137 height 16
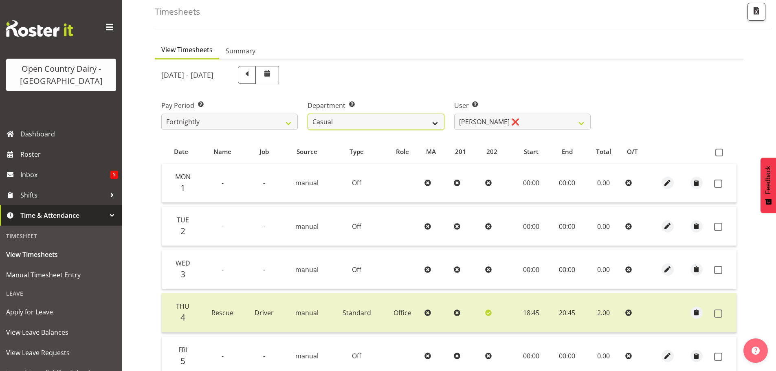
click at [398, 121] on select "701 702 703 704 705 706 707 708 709 710 711 712 713 714 715 716 717 718 719 720" at bounding box center [376, 122] width 137 height 16
select select "797"
click at [308, 114] on select "701 702 703 704 705 706 707 708 709 710 711 712 713 714 715 716 717 718 719 720" at bounding box center [376, 122] width 137 height 16
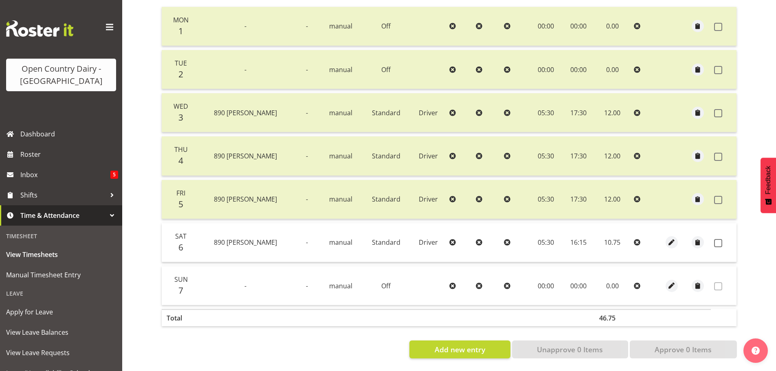
scroll to position [205, 0]
click at [718, 239] on span at bounding box center [718, 243] width 8 height 8
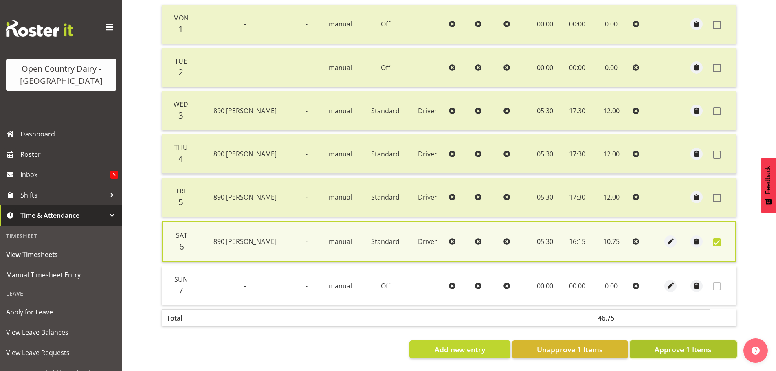
click at [687, 346] on span "Approve 1 Items" at bounding box center [683, 349] width 57 height 11
checkbox input "false"
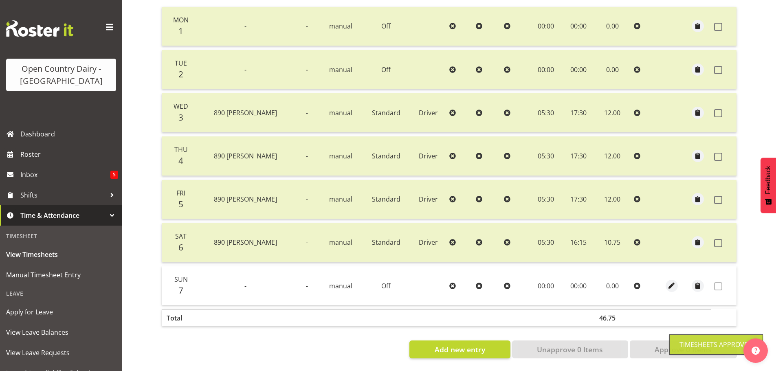
scroll to position [42, 0]
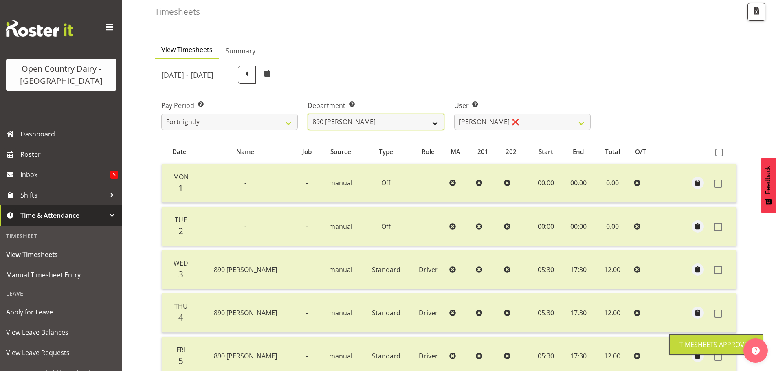
click at [419, 123] on select "701 702 703 704 705 706 707 708 709 710 711 712 713 714 715 716 717 718 719 720" at bounding box center [376, 122] width 137 height 16
select select "842"
click at [308, 114] on select "701 702 703 704 705 706 707 708 709 710 711 712 713 714 715 716 717 718 719 720" at bounding box center [376, 122] width 137 height 16
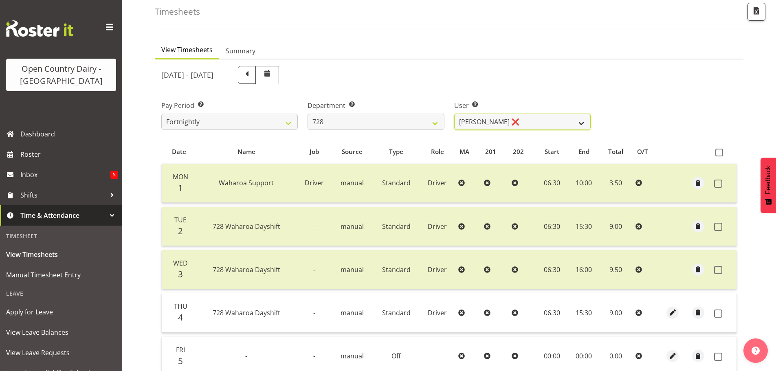
click at [501, 126] on select "[PERSON_NAME] ❌ [PERSON_NAME] ❌ [PERSON_NAME] [PERSON_NAME] ❌ [PERSON_NAME] ❌ […" at bounding box center [522, 122] width 137 height 16
select select "8207"
click at [454, 114] on select "[PERSON_NAME] ❌ [PERSON_NAME] ❌ [PERSON_NAME] [PERSON_NAME] ❌ [PERSON_NAME] ❌ […" at bounding box center [522, 122] width 137 height 16
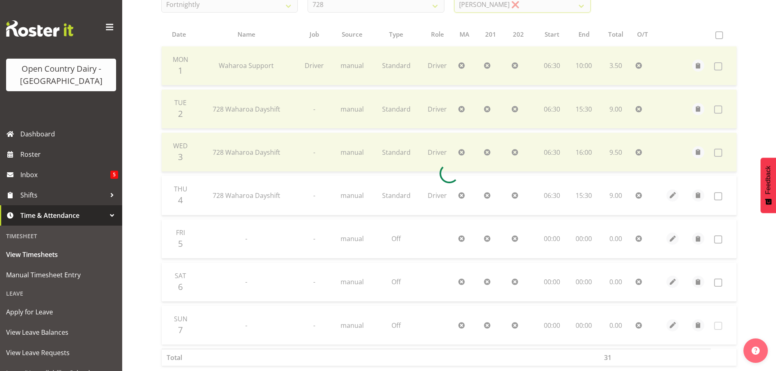
scroll to position [164, 0]
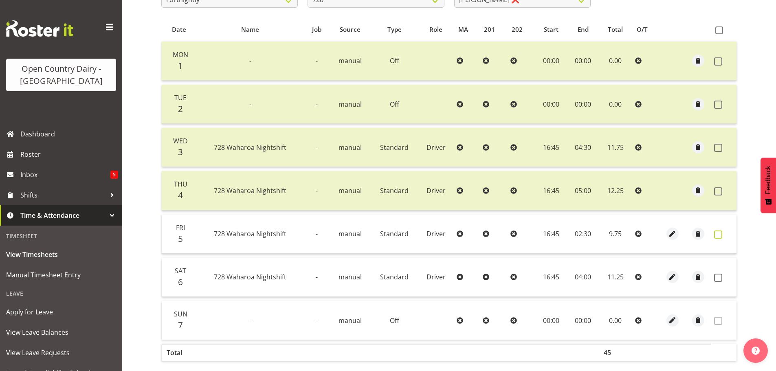
click at [716, 236] on span at bounding box center [718, 235] width 8 height 8
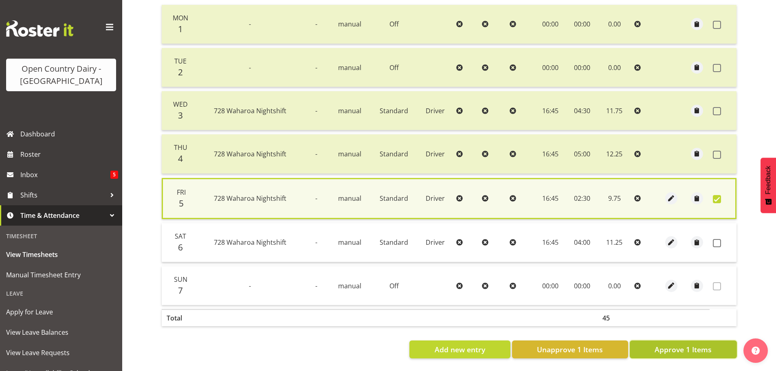
click at [705, 344] on span "Approve 1 Items" at bounding box center [683, 349] width 57 height 11
checkbox input "false"
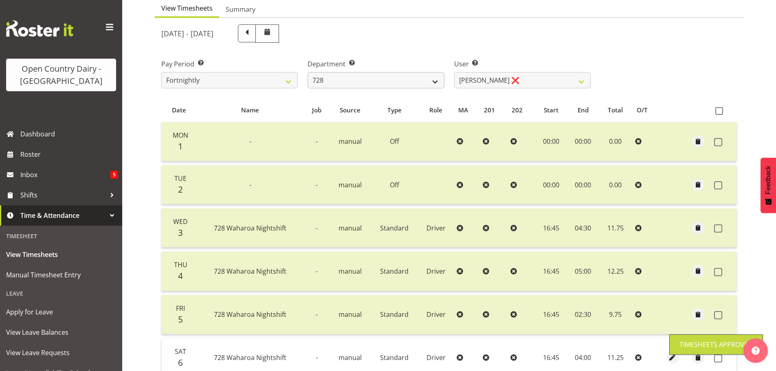
scroll to position [82, 0]
click at [409, 81] on select "701 702 703 704 705 706 707 708 709 710 711 712 713 714 715 716 717 718 719 720" at bounding box center [376, 81] width 137 height 16
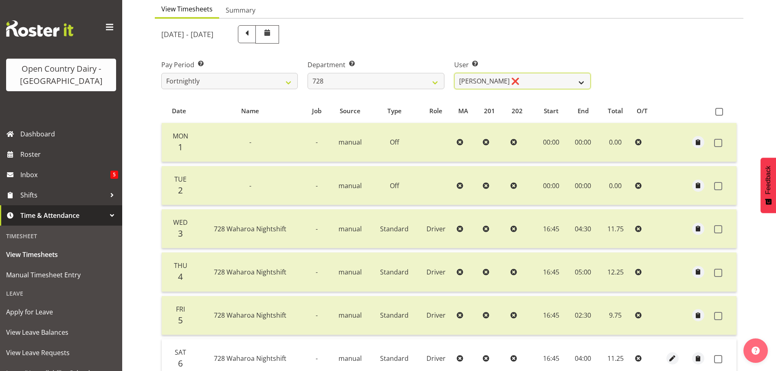
click at [498, 80] on select "[PERSON_NAME] ❌ [PERSON_NAME] ❌ [PERSON_NAME] [PERSON_NAME] ❌ [PERSON_NAME] ❌ […" at bounding box center [522, 81] width 137 height 16
click at [416, 83] on select "701 702 703 704 705 706 707 708 709 710 711 712 713 714 715 716 717 718 719 720" at bounding box center [376, 81] width 137 height 16
click at [308, 73] on select "701 702 703 704 705 706 707 708 709 710 711 712 713 714 715 716 717 718 719 720" at bounding box center [376, 81] width 137 height 16
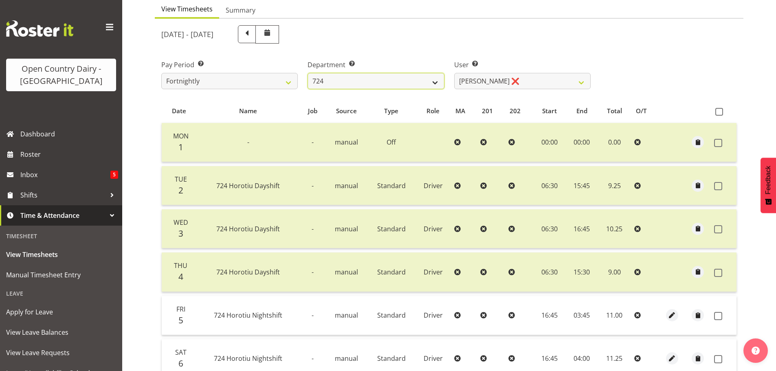
click at [387, 83] on select "701 702 703 704 705 706 707 708 709 710 711 712 713 714 715 716 717 718 719 720" at bounding box center [376, 81] width 137 height 16
select select "727"
click at [308, 73] on select "701 702 703 704 705 706 707 708 709 710 711 712 713 714 715 716 717 718 719 720" at bounding box center [376, 81] width 137 height 16
